Goal: Find specific page/section: Find specific page/section

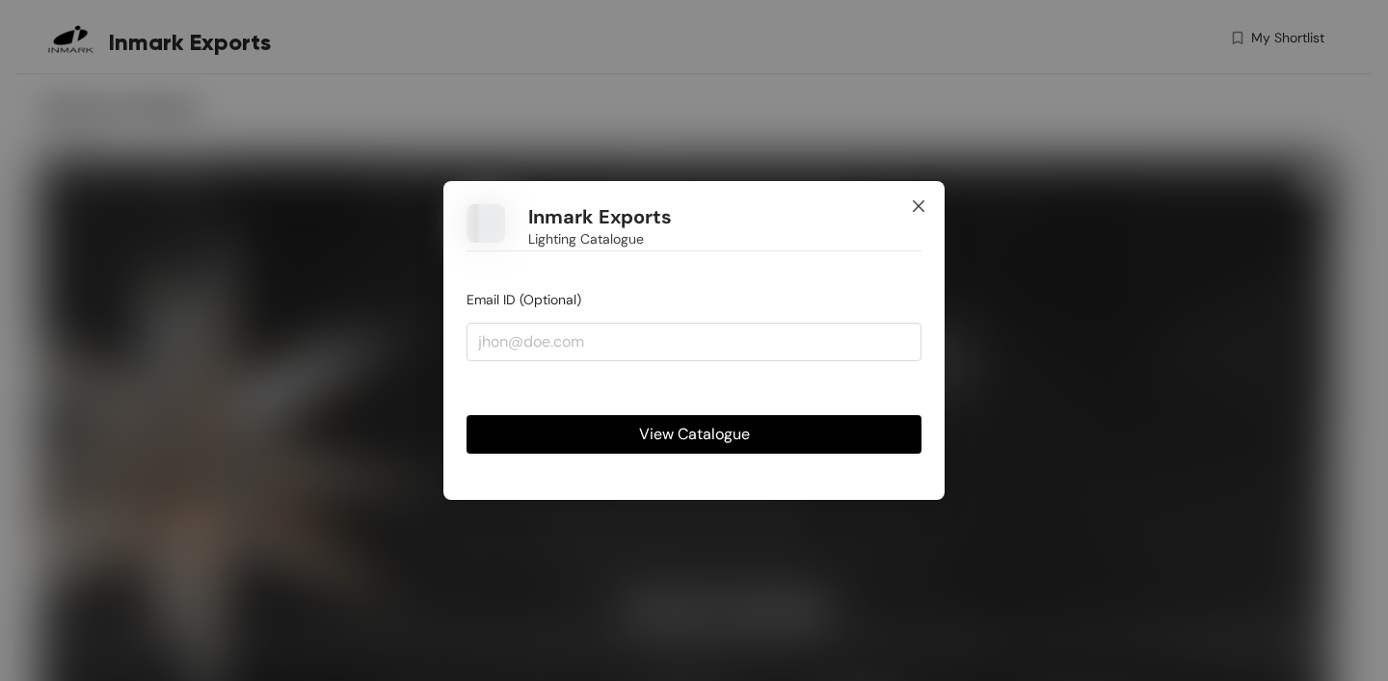
click at [919, 200] on icon "close" at bounding box center [918, 206] width 15 height 15
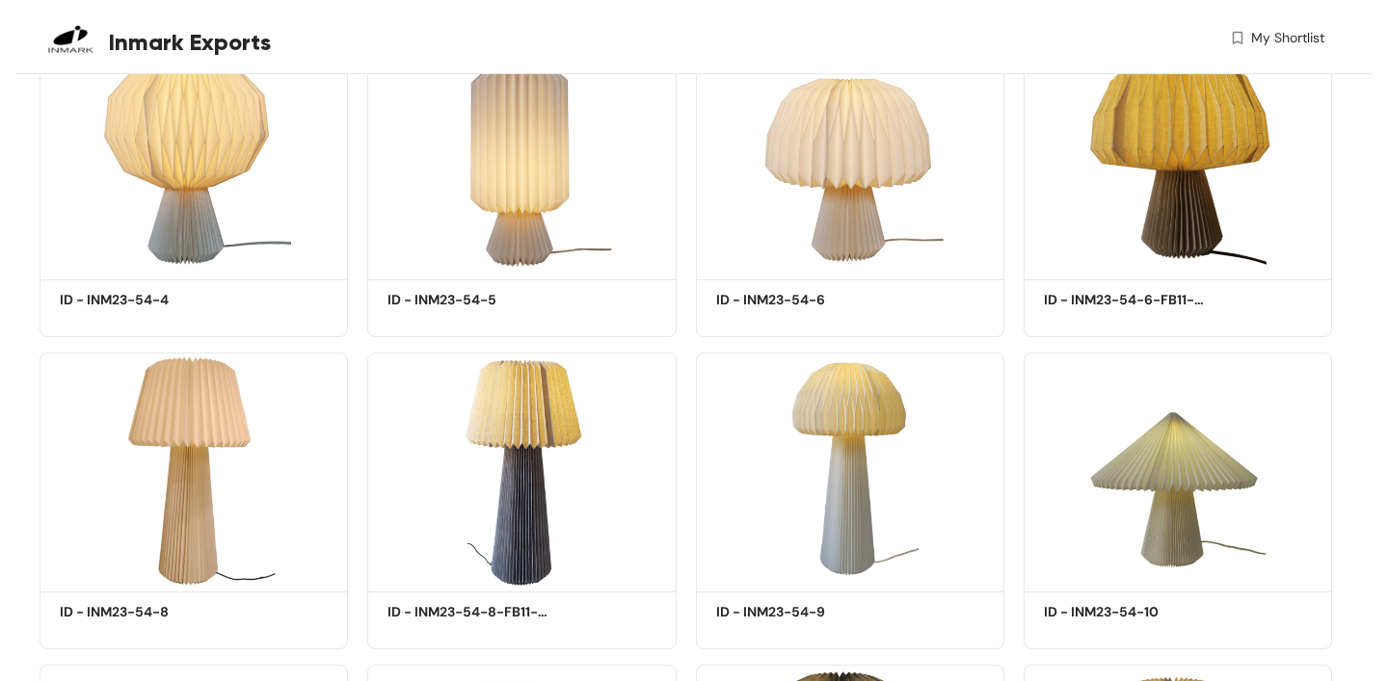
scroll to position [4305, 0]
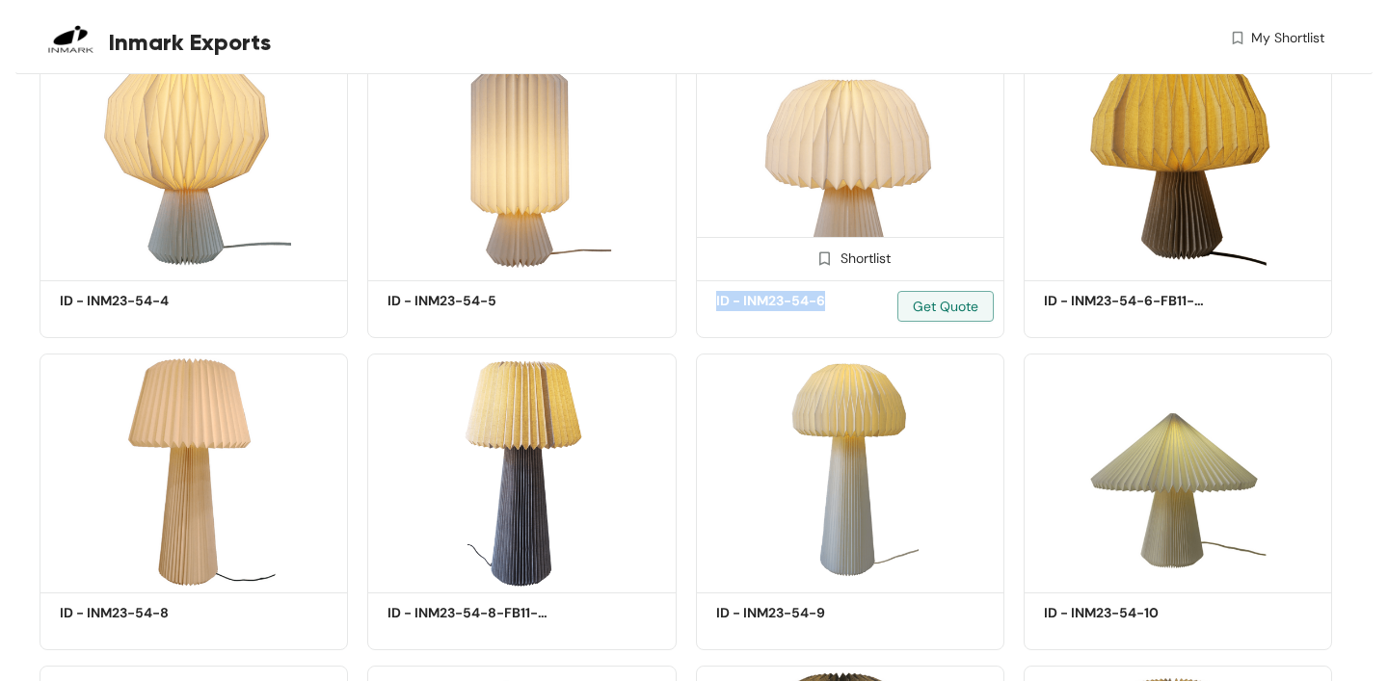
drag, startPoint x: 830, startPoint y: 303, endPoint x: 715, endPoint y: 304, distance: 114.7
click at [716, 304] on h5 "ID - INM23-54-6" at bounding box center [798, 301] width 164 height 20
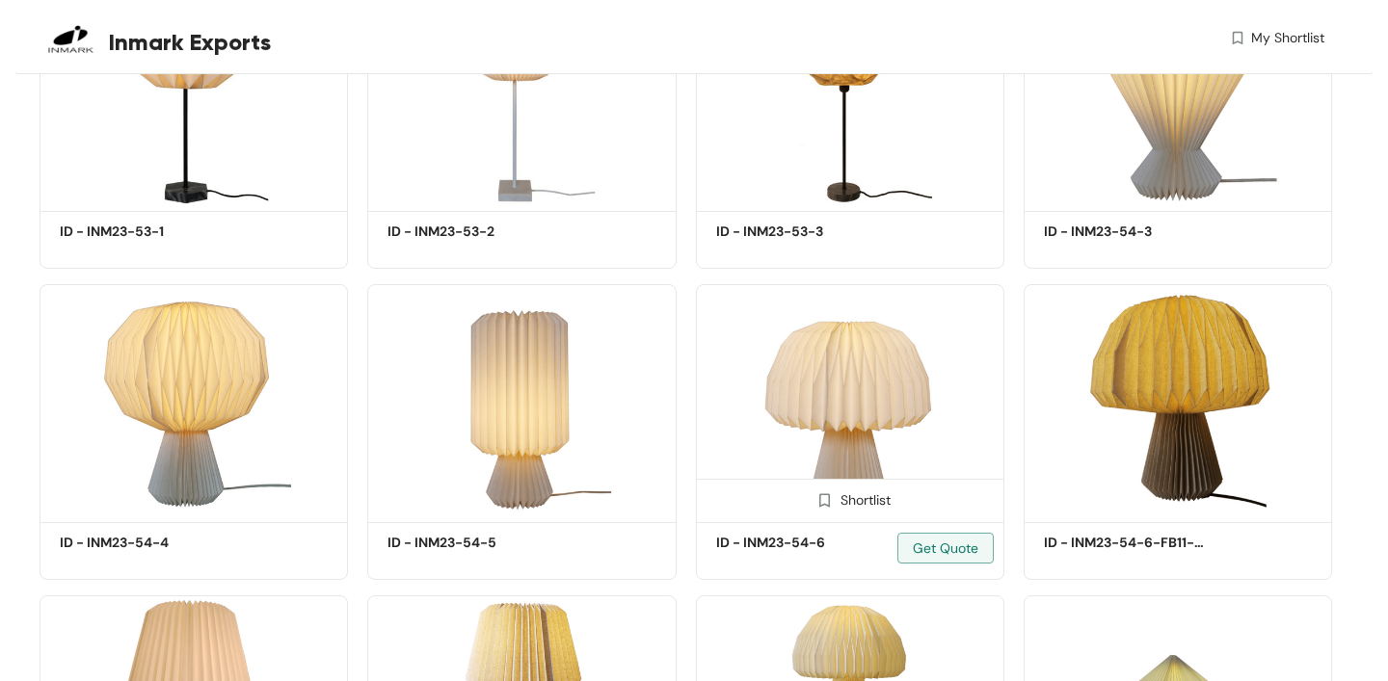
scroll to position [4105, 0]
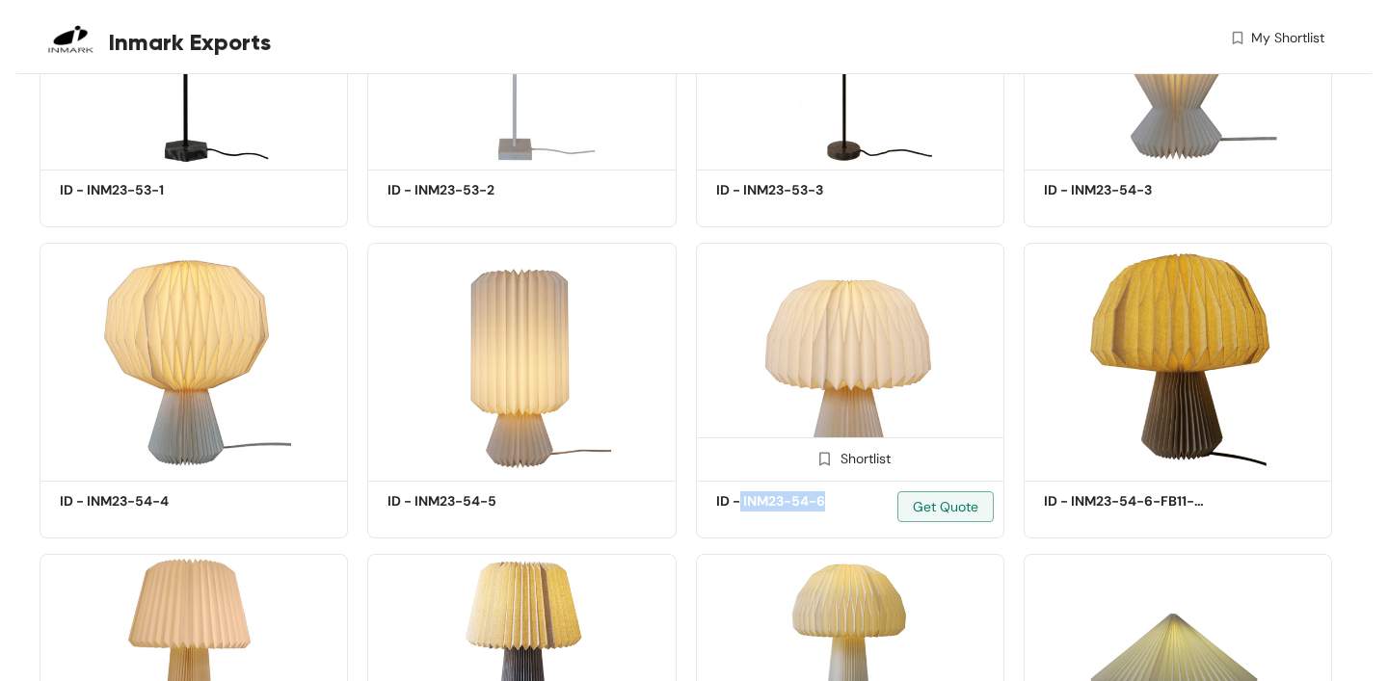
drag, startPoint x: 829, startPoint y: 506, endPoint x: 741, endPoint y: 503, distance: 87.8
click at [741, 503] on h5 "ID - INM23-54-6" at bounding box center [798, 502] width 164 height 20
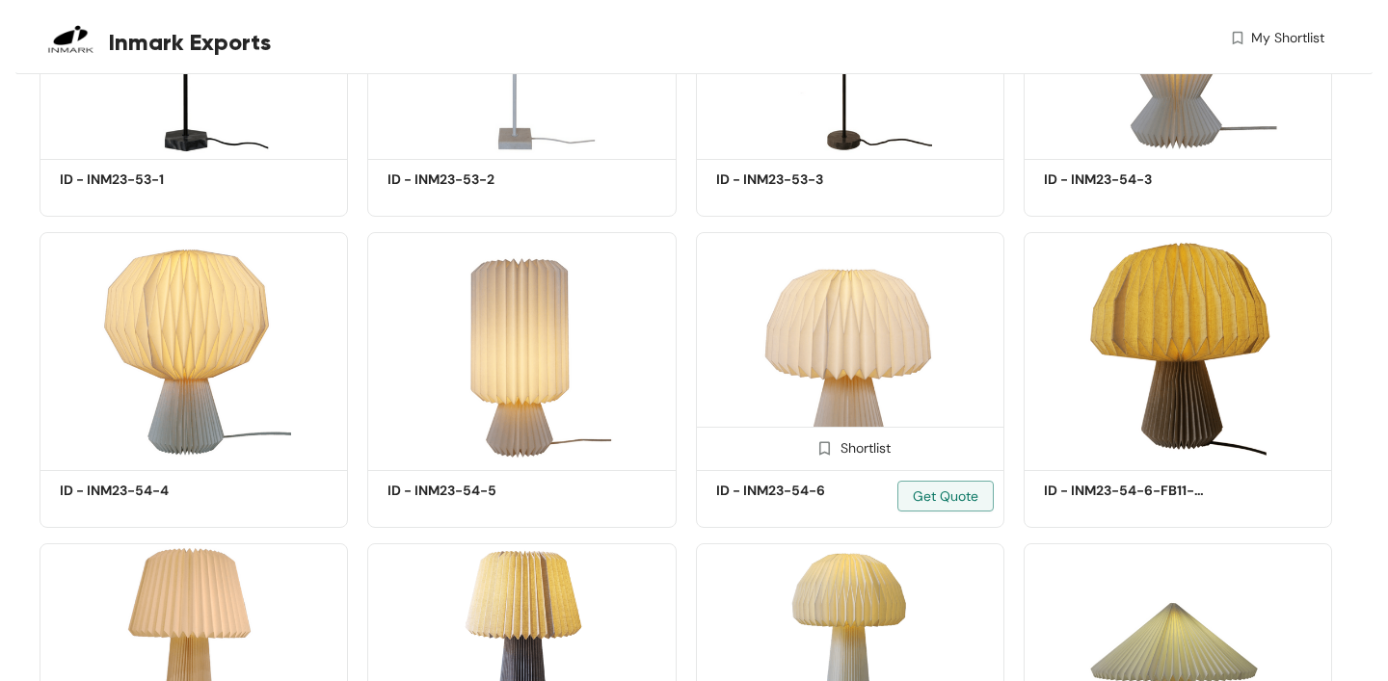
scroll to position [4117, 0]
drag, startPoint x: 744, startPoint y: 493, endPoint x: 824, endPoint y: 491, distance: 80.1
click at [824, 491] on h5 "ID - INM23-54-6" at bounding box center [798, 490] width 164 height 20
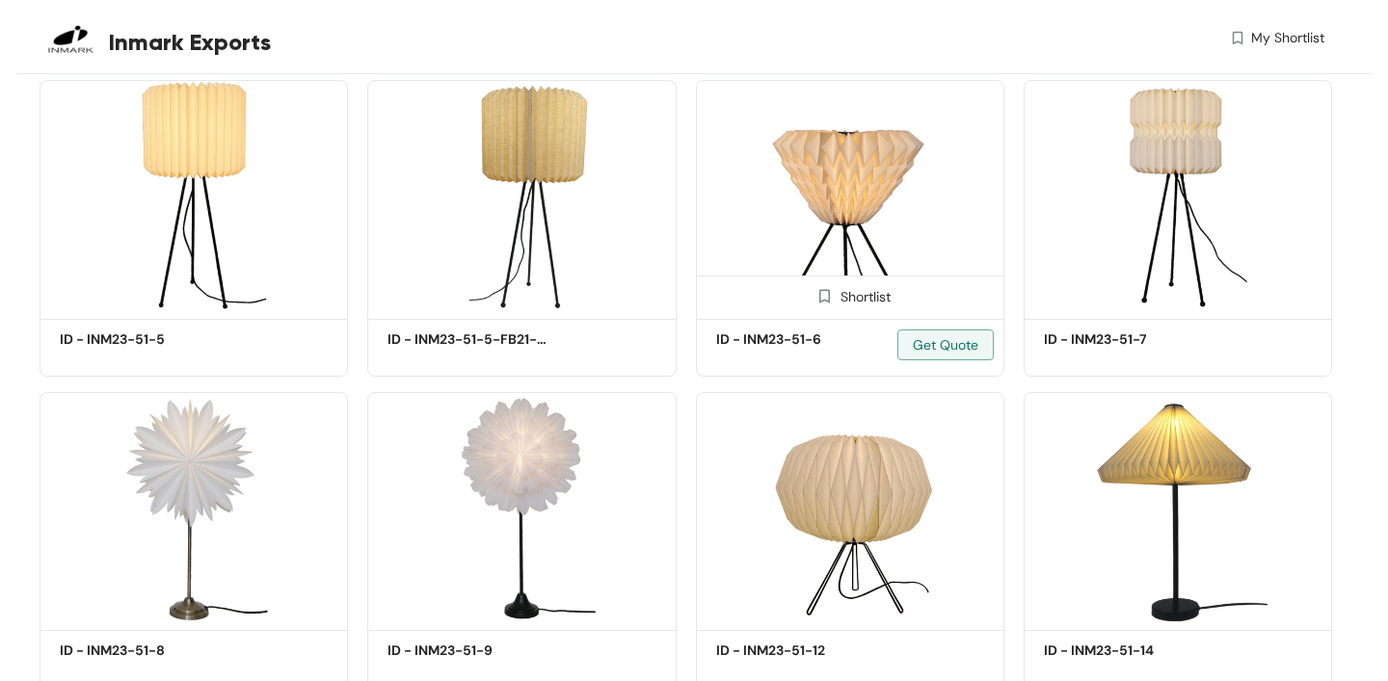
scroll to position [1111, 0]
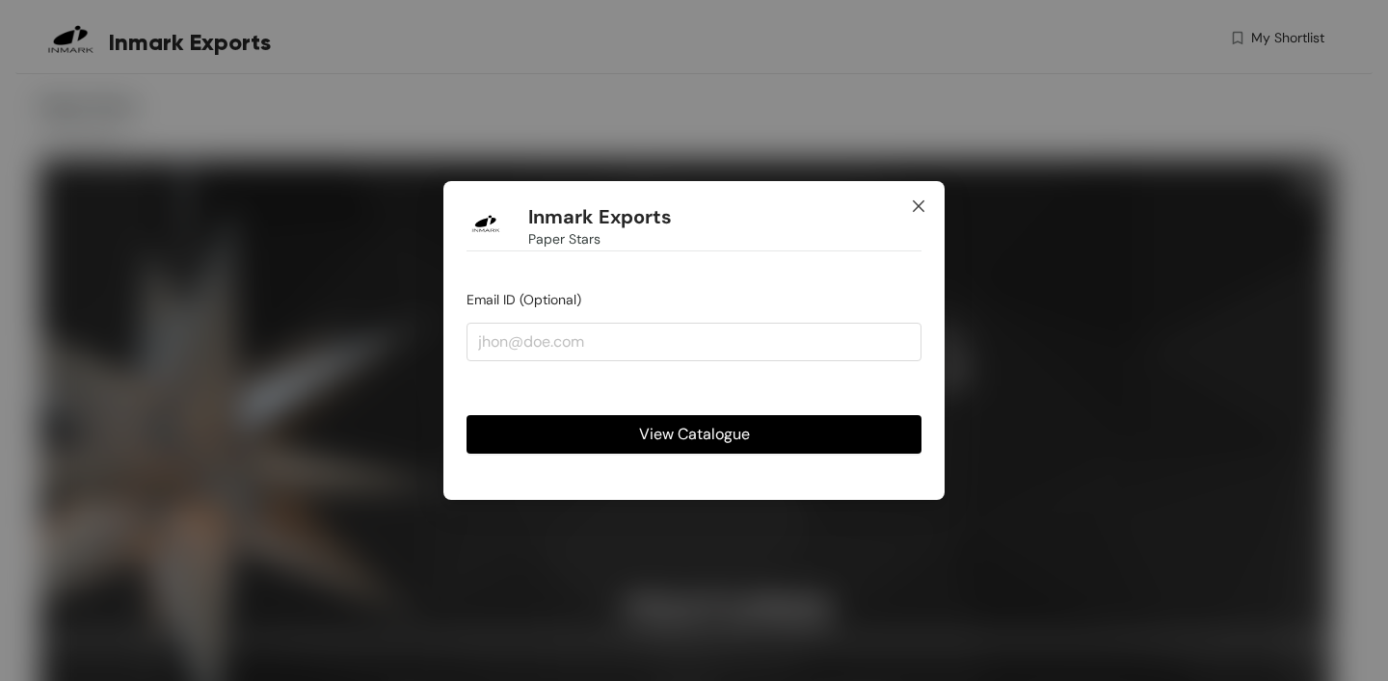
click at [922, 193] on span "Close" at bounding box center [919, 207] width 52 height 52
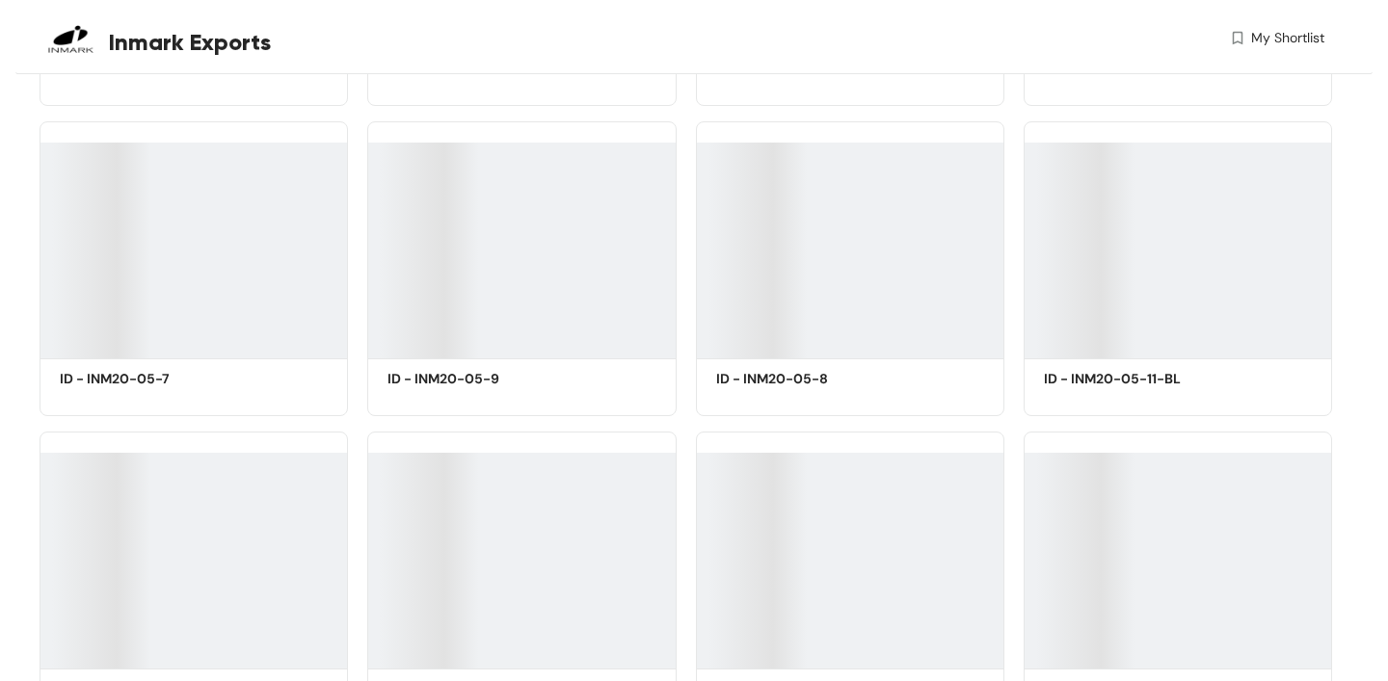
scroll to position [1111, 0]
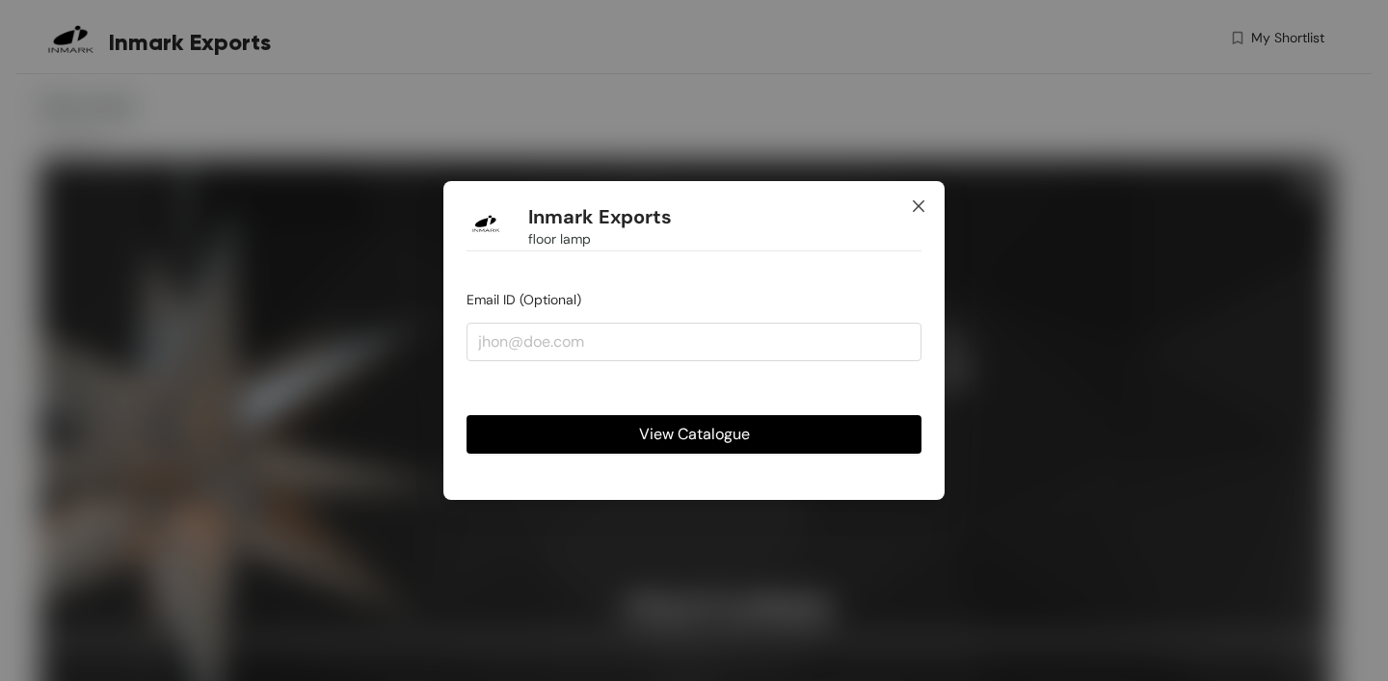
click at [919, 208] on icon "close" at bounding box center [918, 206] width 15 height 15
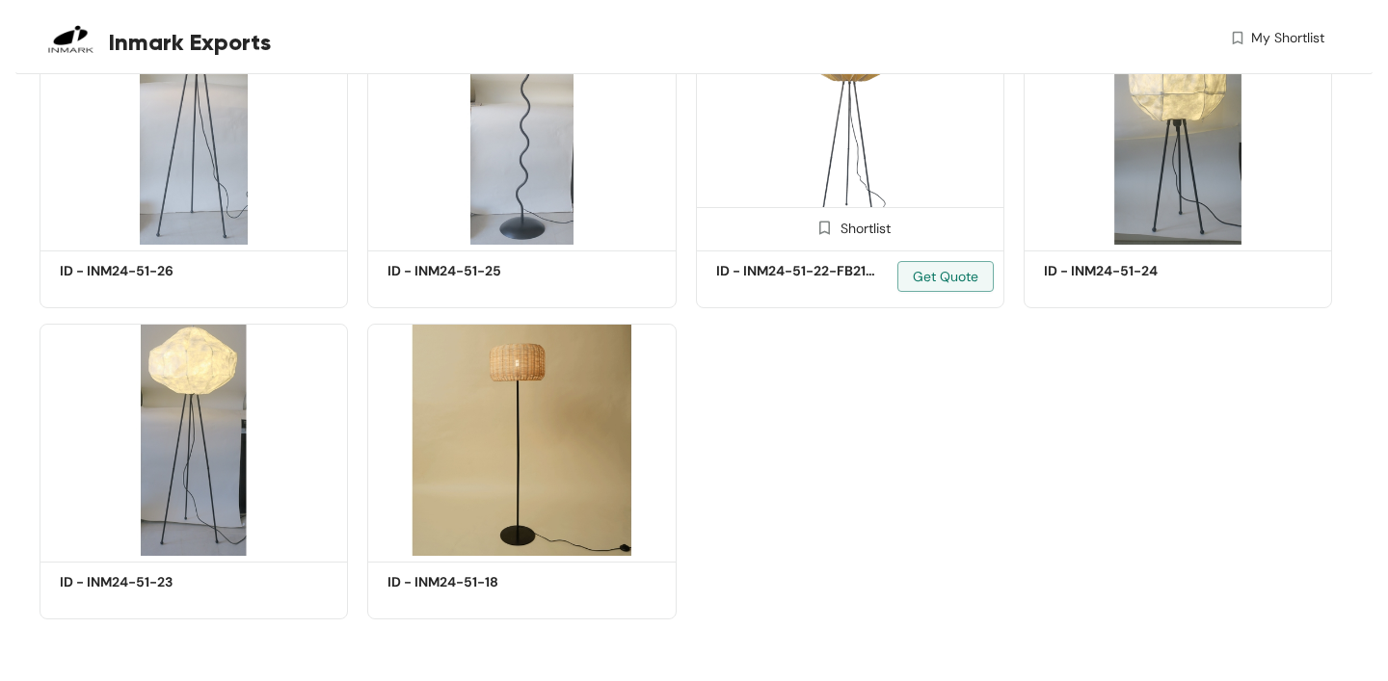
scroll to position [4653, 0]
